Goal: Task Accomplishment & Management: Use online tool/utility

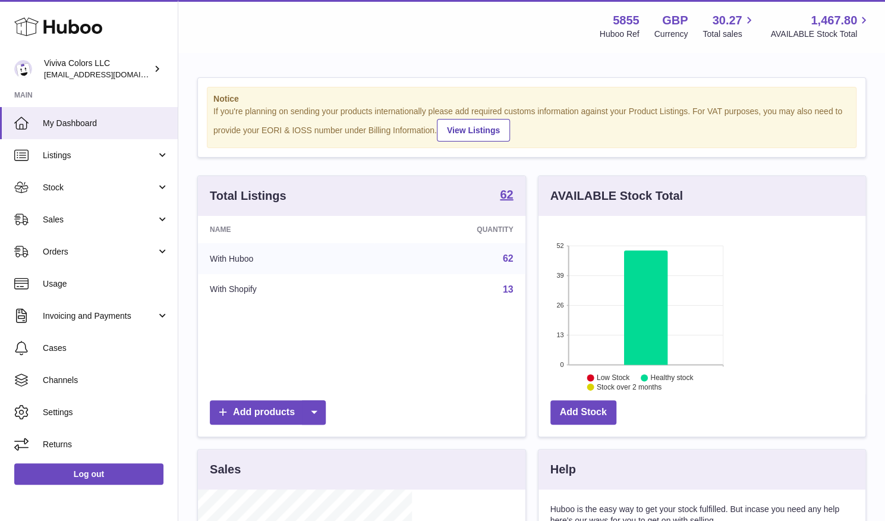
scroll to position [185, 214]
click at [75, 221] on span "Sales" at bounding box center [99, 219] width 113 height 11
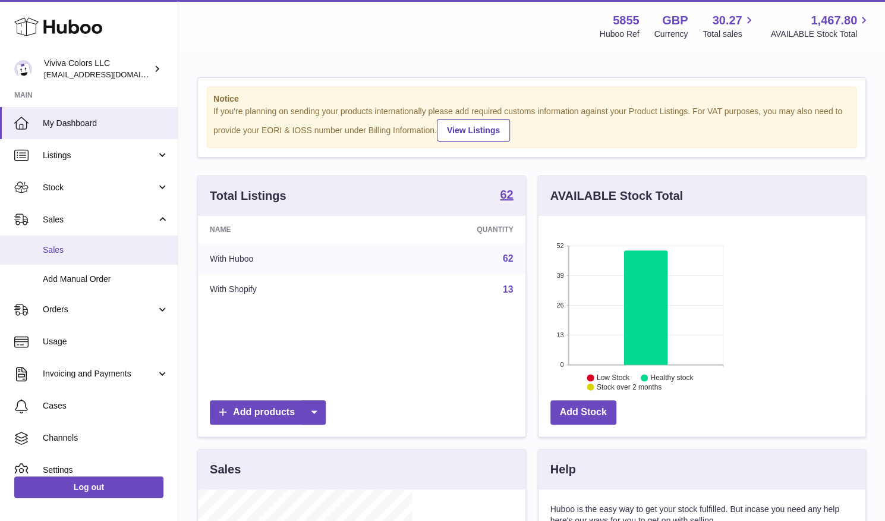
click at [45, 255] on link "Sales" at bounding box center [89, 249] width 178 height 29
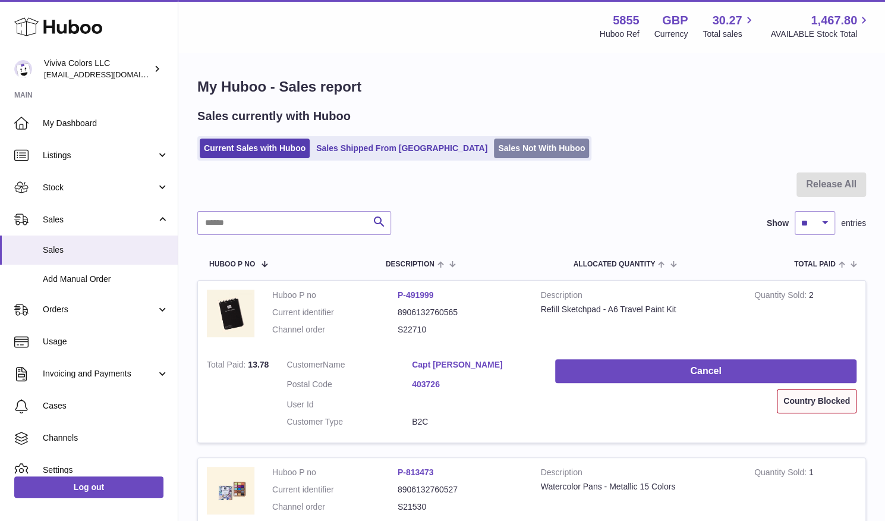
click at [494, 146] on link "Sales Not With Huboo" at bounding box center [541, 148] width 95 height 20
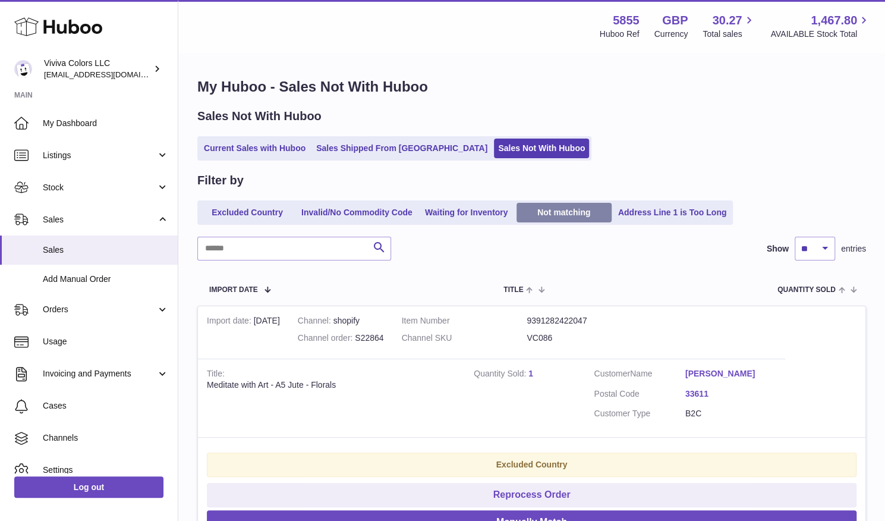
click at [562, 203] on link "Not matching" at bounding box center [563, 213] width 95 height 20
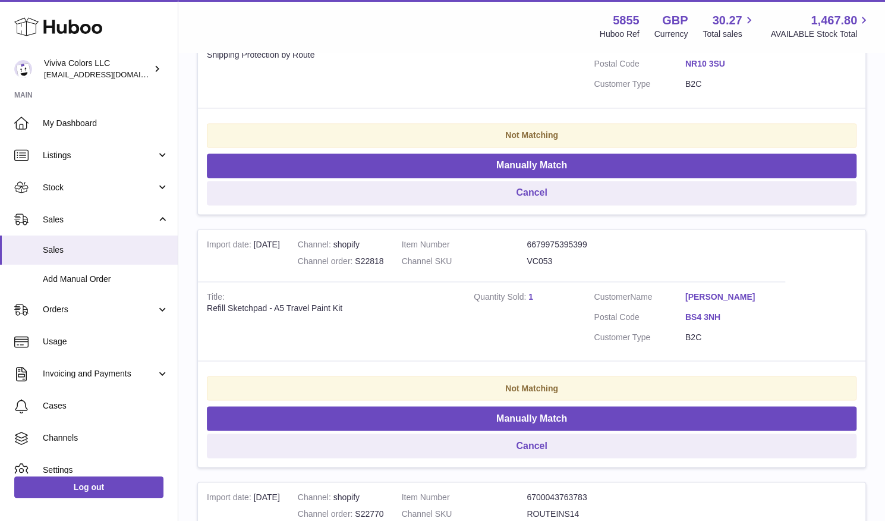
scroll to position [1169, 0]
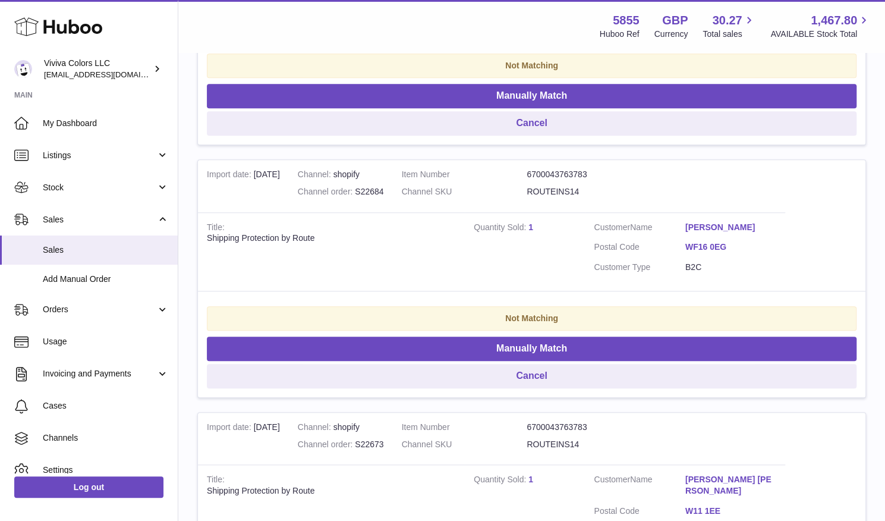
scroll to position [435, 0]
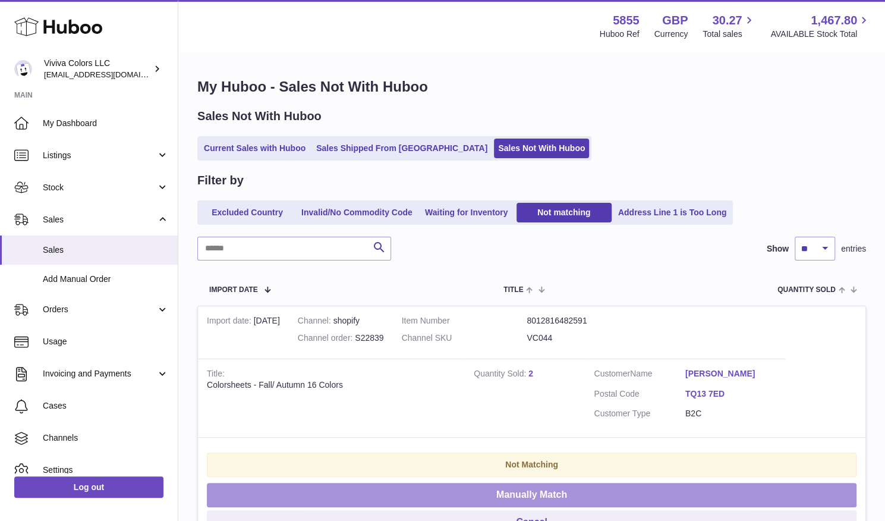
click at [784, 482] on button "Manually Match" at bounding box center [531, 494] width 649 height 24
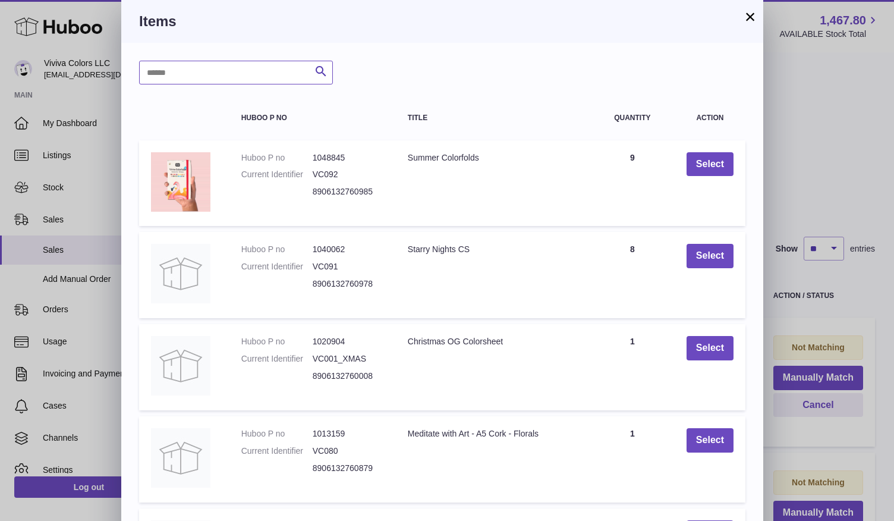
click at [267, 80] on input "text" at bounding box center [236, 73] width 194 height 24
type input "****"
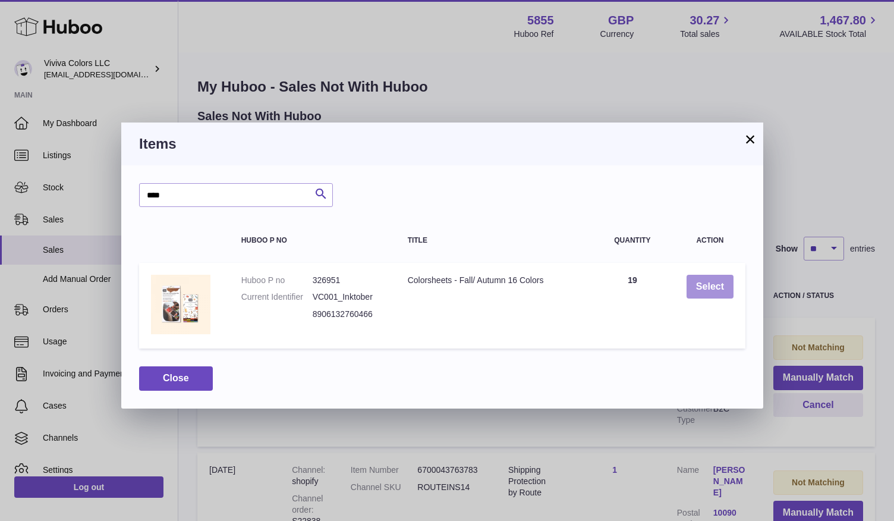
click at [699, 286] on button "Select" at bounding box center [709, 287] width 47 height 24
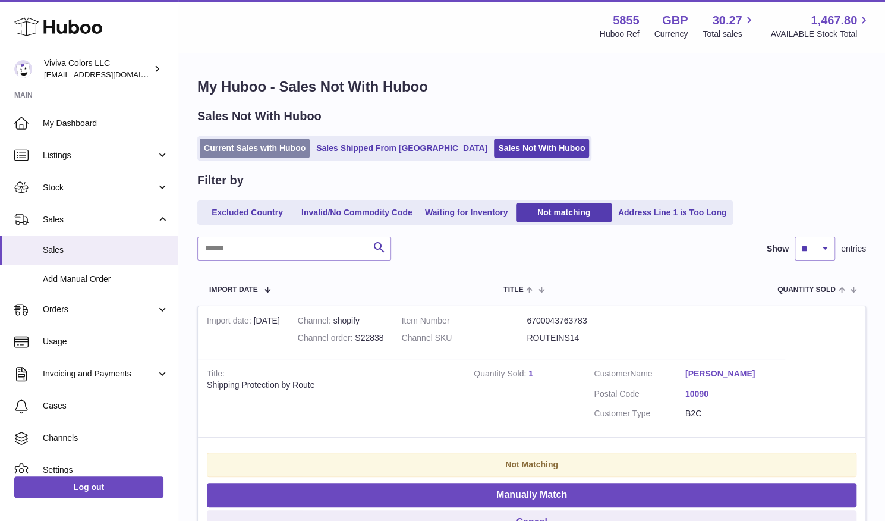
click at [270, 147] on link "Current Sales with Huboo" at bounding box center [255, 148] width 110 height 20
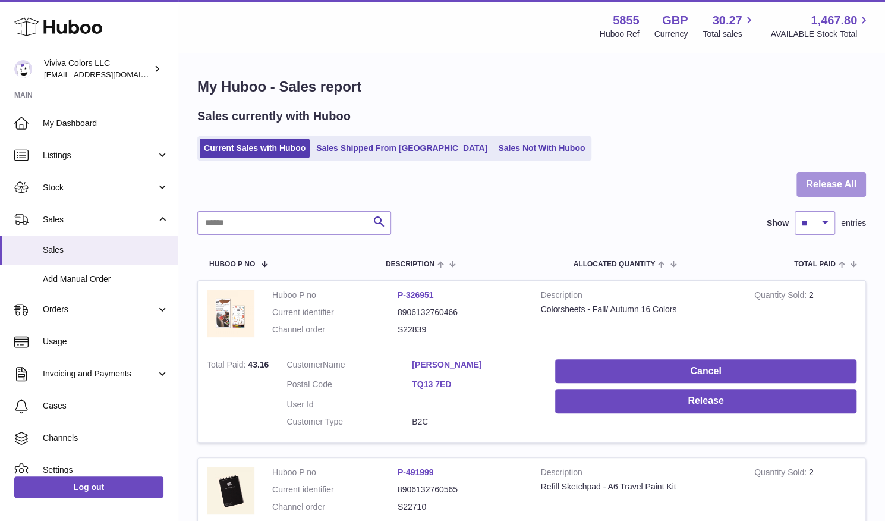
click at [824, 181] on button "Release All" at bounding box center [831, 184] width 70 height 24
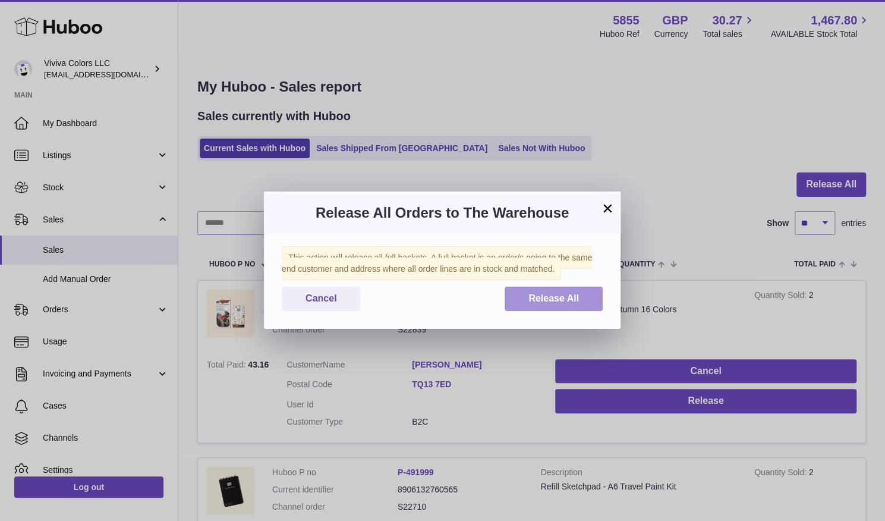
click at [579, 294] on button "Release All" at bounding box center [553, 298] width 98 height 24
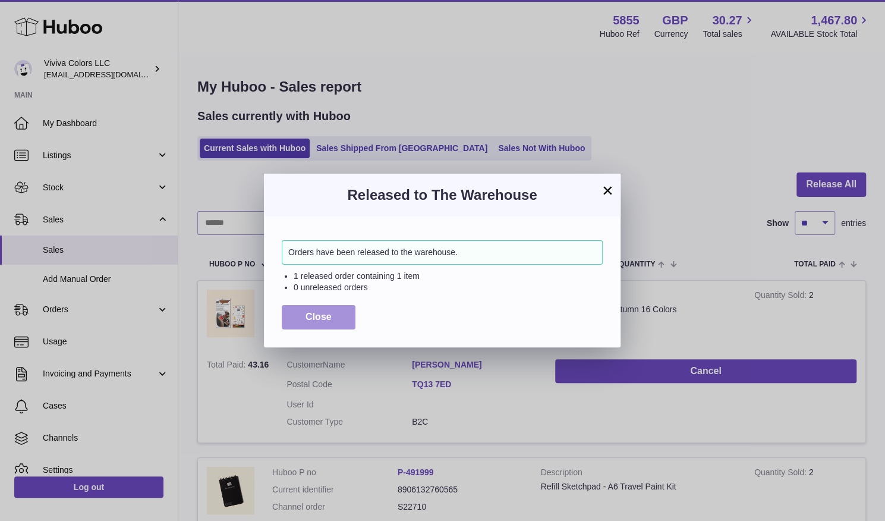
click at [336, 320] on button "Close" at bounding box center [319, 317] width 74 height 24
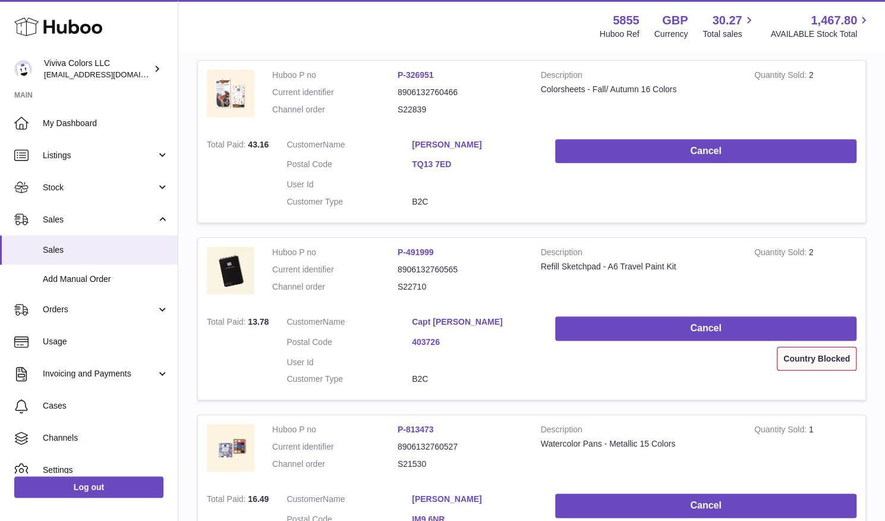
scroll to position [291, 0]
